Goal: Information Seeking & Learning: Check status

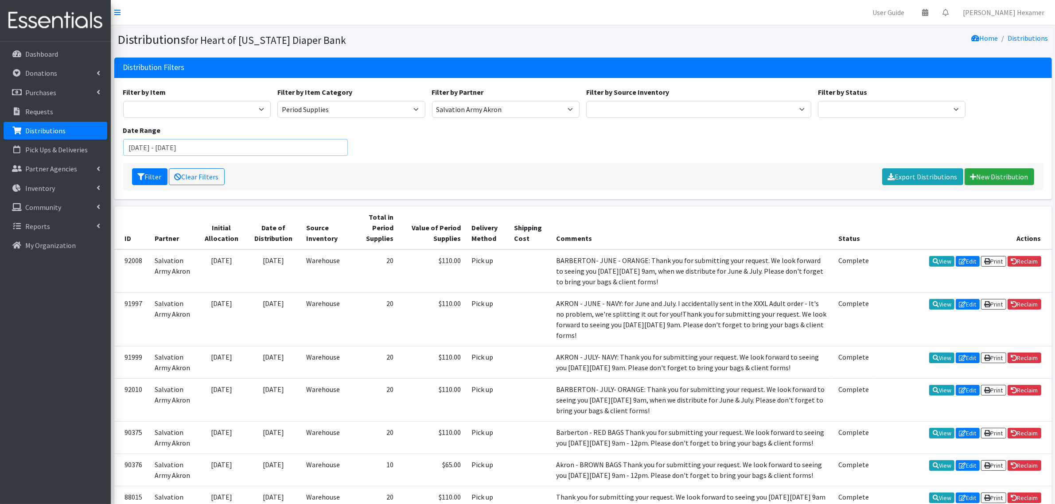
drag, startPoint x: 204, startPoint y: 144, endPoint x: 182, endPoint y: 149, distance: 22.8
click at [182, 149] on input "January 1, 2025 - June 30, 2025" at bounding box center [235, 147] width 225 height 17
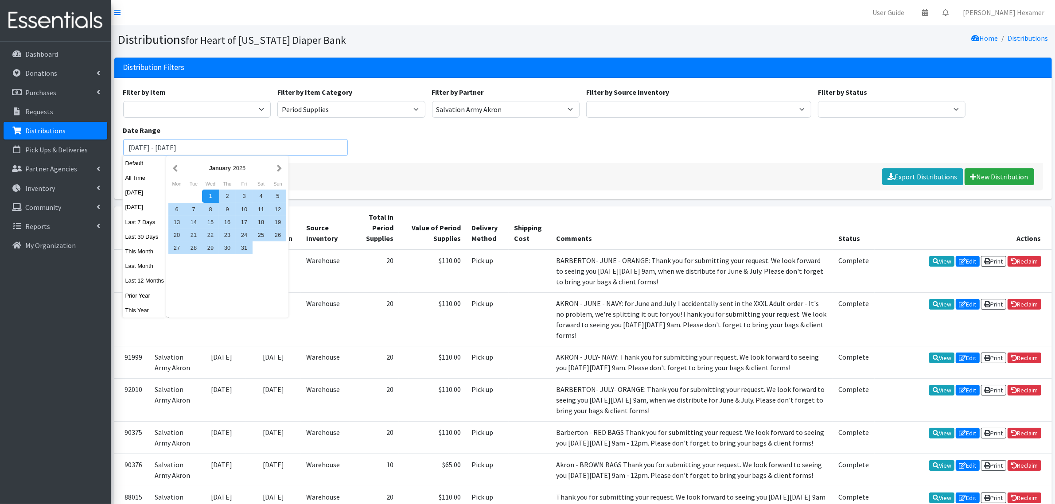
type input "[DATE] - [DATE]"
click at [386, 151] on div "Filter by Item Adult Large Adult Medium Adult Small Adult X Large Adult X-Small…" at bounding box center [583, 125] width 926 height 76
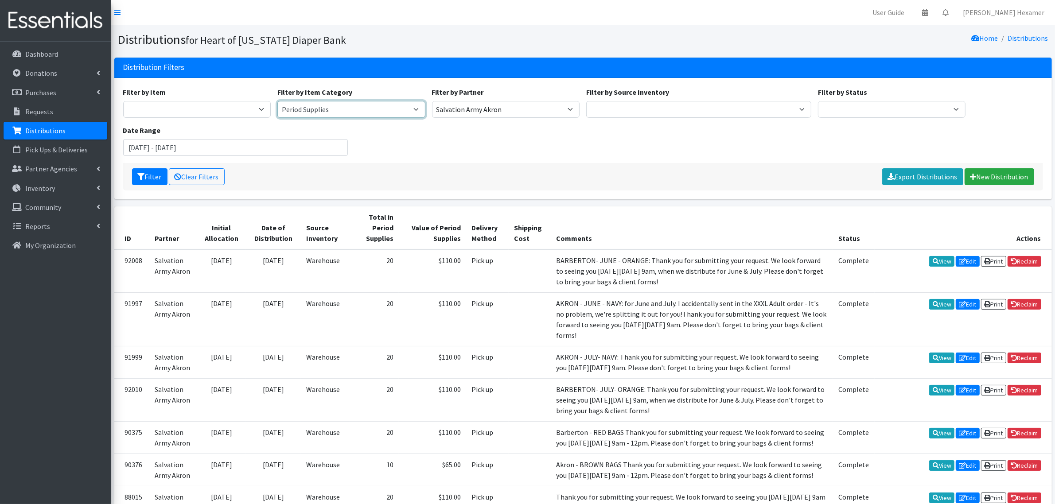
click at [415, 108] on select "Period Supplies Adult Incontinence Diapers Wipes Pull- Ups" at bounding box center [351, 109] width 148 height 17
select select
click at [277, 101] on select "Period Supplies Adult Incontinence Diapers Wipes Pull- Ups" at bounding box center [351, 109] width 148 height 17
click at [455, 107] on select "Alliance Commons Belmont County Health Department Bridge Point Canal Fulton Spe…" at bounding box center [506, 109] width 148 height 17
select select
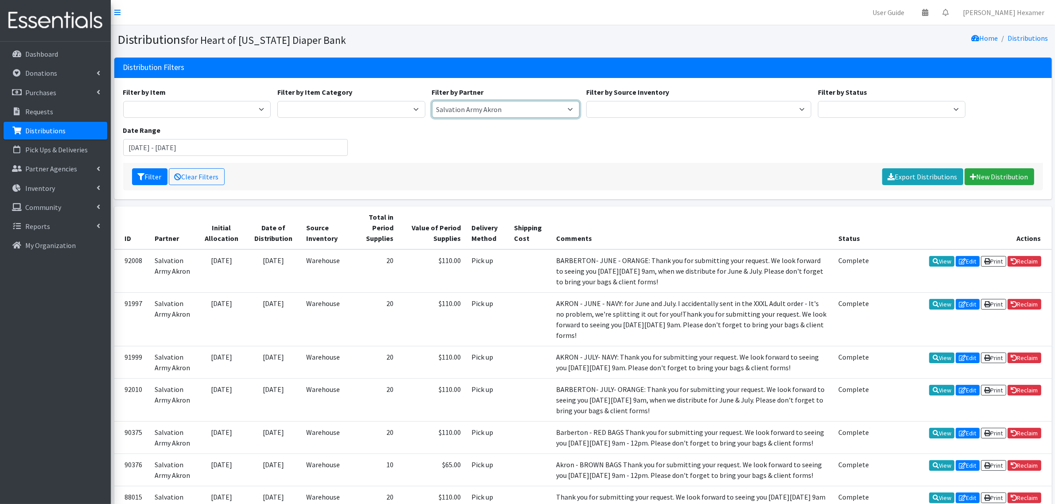
click at [432, 101] on select "Alliance Commons Belmont County Health Department Bridge Point Canal Fulton Spe…" at bounding box center [506, 109] width 148 height 17
click at [153, 174] on button "Filter" at bounding box center [149, 176] width 35 height 17
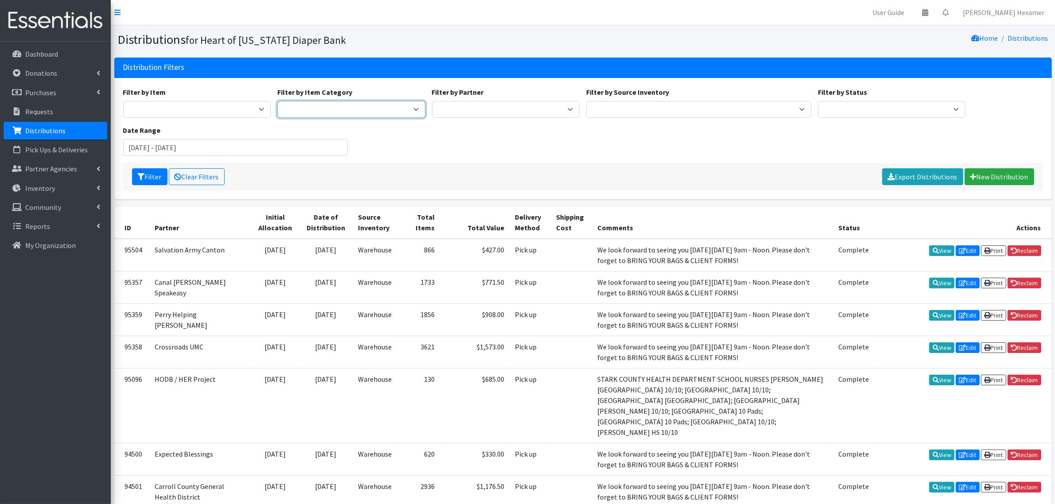
click at [417, 109] on select "Period Supplies Adult Incontinence Diapers Wipes Pull- Ups" at bounding box center [351, 109] width 148 height 17
select select "44"
click at [277, 101] on select "Period Supplies Adult Incontinence Diapers Wipes Pull- Ups" at bounding box center [351, 109] width 148 height 17
click at [159, 178] on button "Filter" at bounding box center [149, 176] width 35 height 17
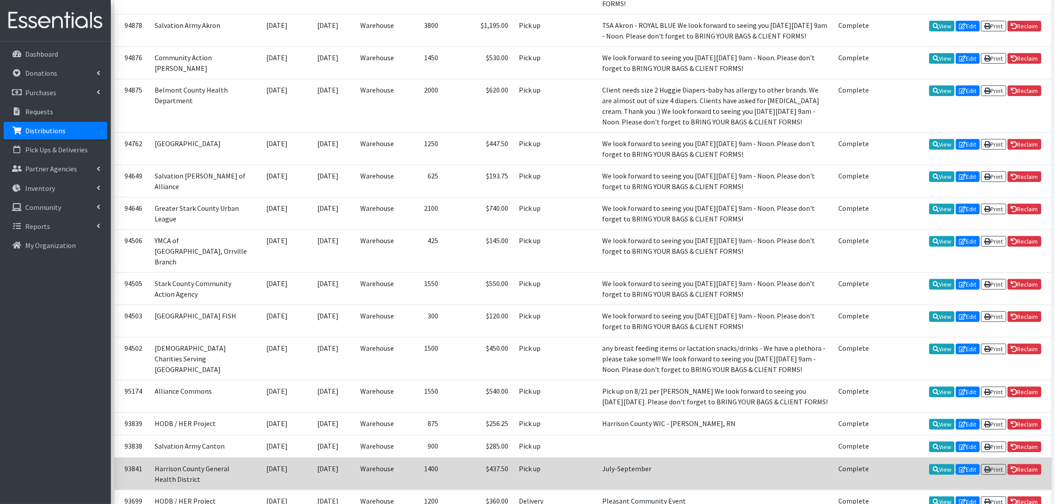
scroll to position [997, 0]
